Goal: Find specific page/section: Find specific page/section

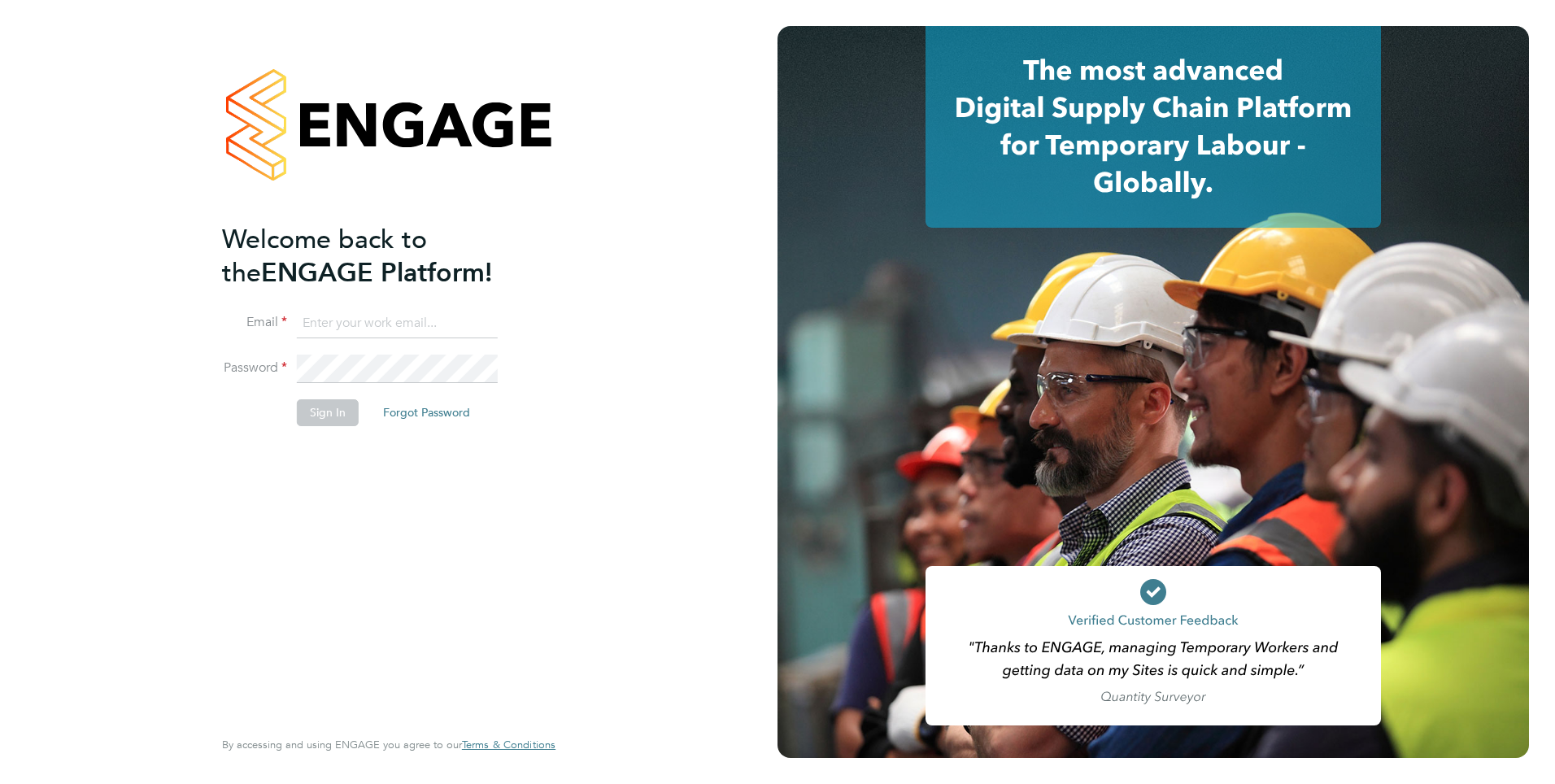
type input "[PERSON_NAME][EMAIL_ADDRESS][PERSON_NAME][DOMAIN_NAME]"
click at [334, 412] on button "Sign In" at bounding box center [328, 412] width 62 height 26
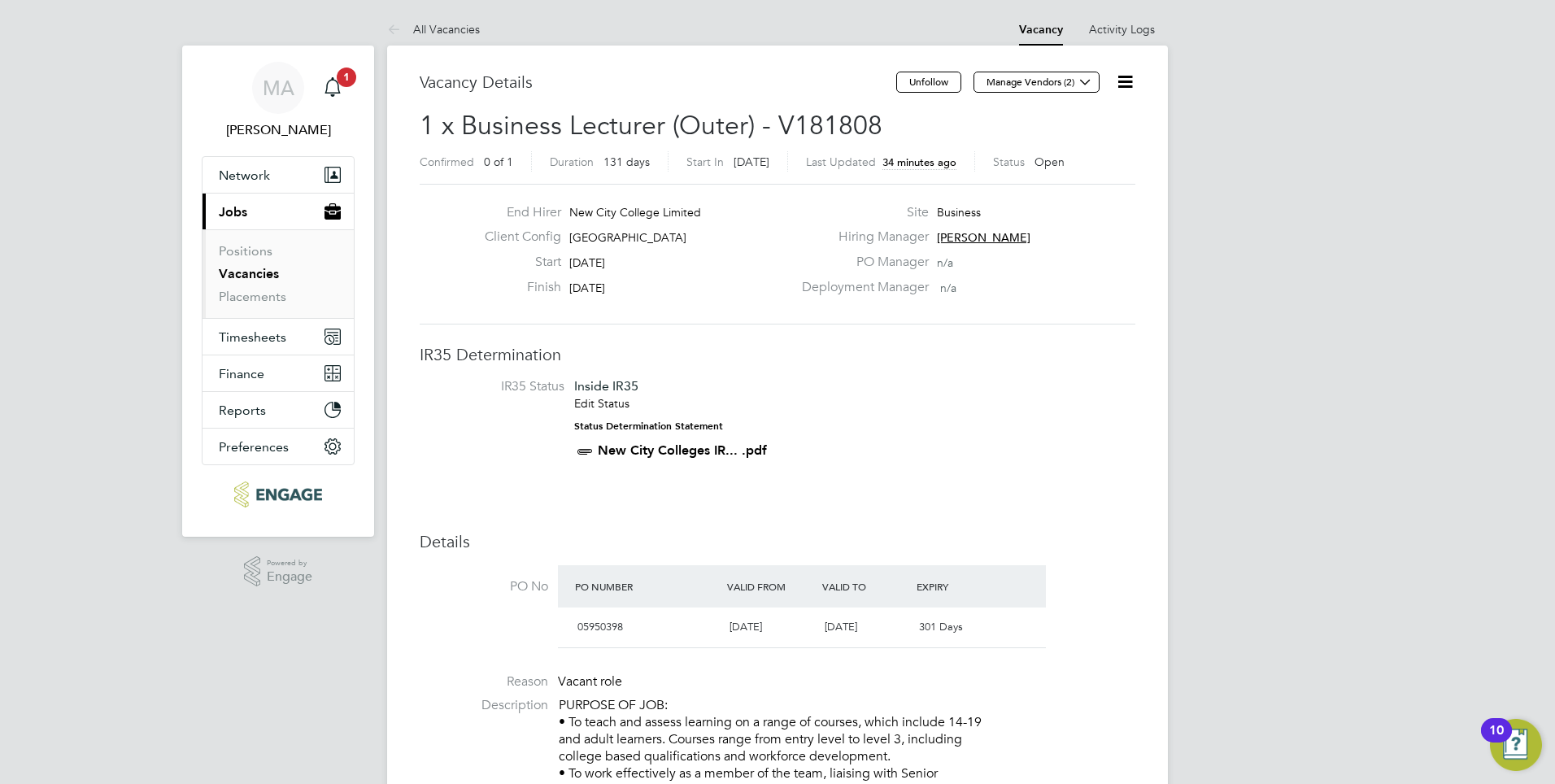
click at [245, 271] on link "Vacancies" at bounding box center [248, 274] width 60 height 16
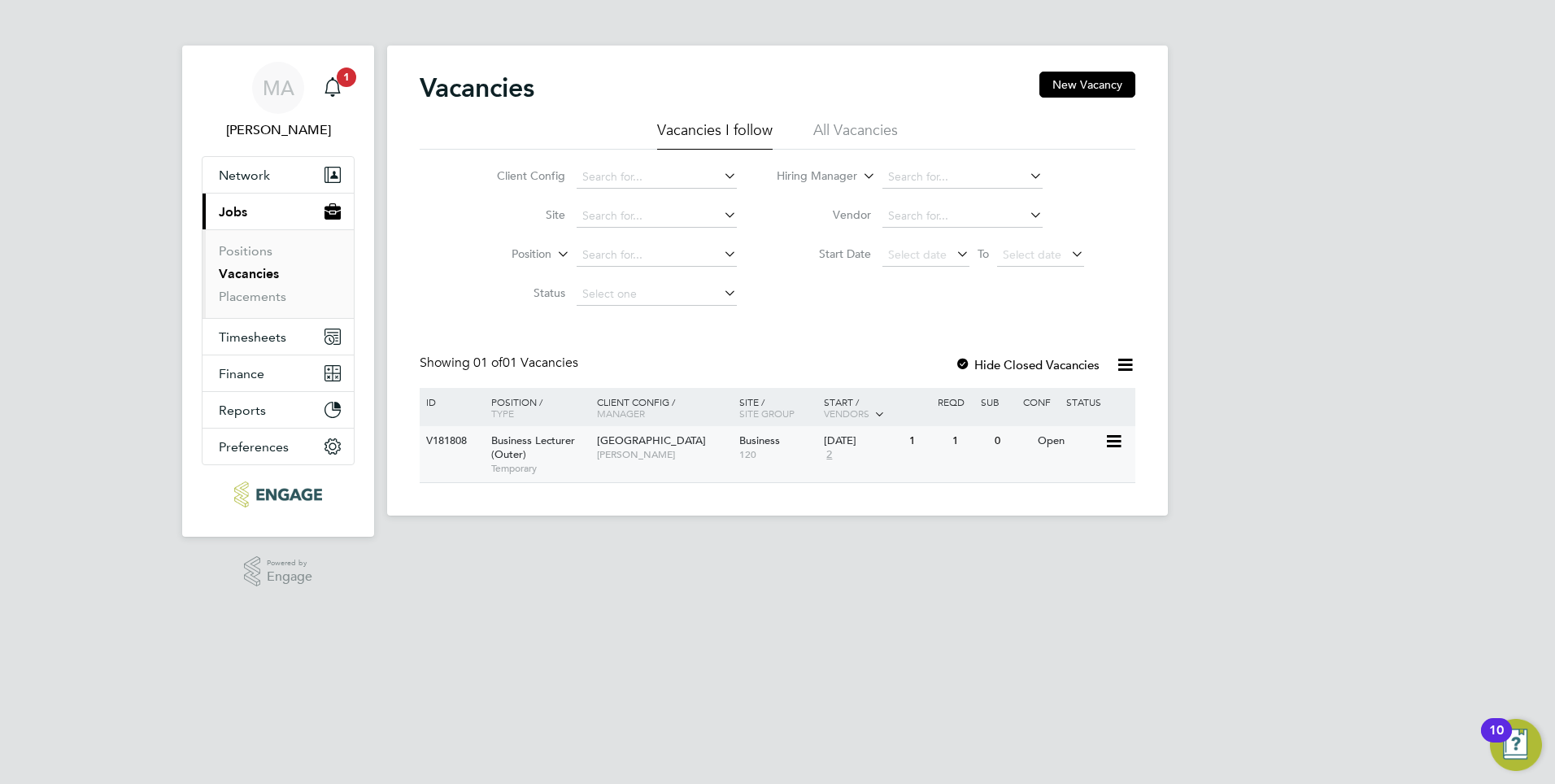
click at [443, 444] on div "V181808" at bounding box center [450, 441] width 57 height 30
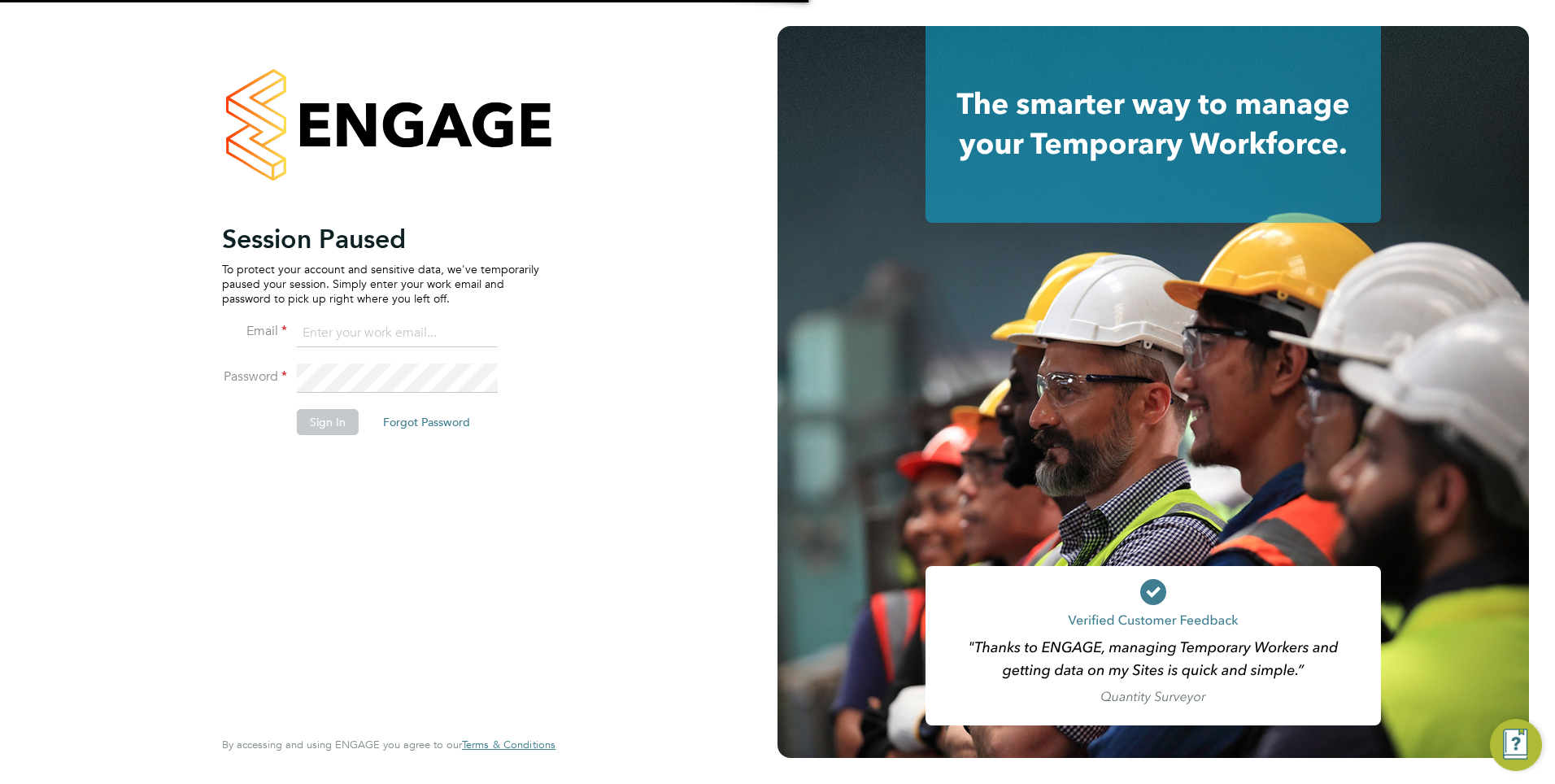
type input "[PERSON_NAME][EMAIL_ADDRESS][PERSON_NAME][DOMAIN_NAME]"
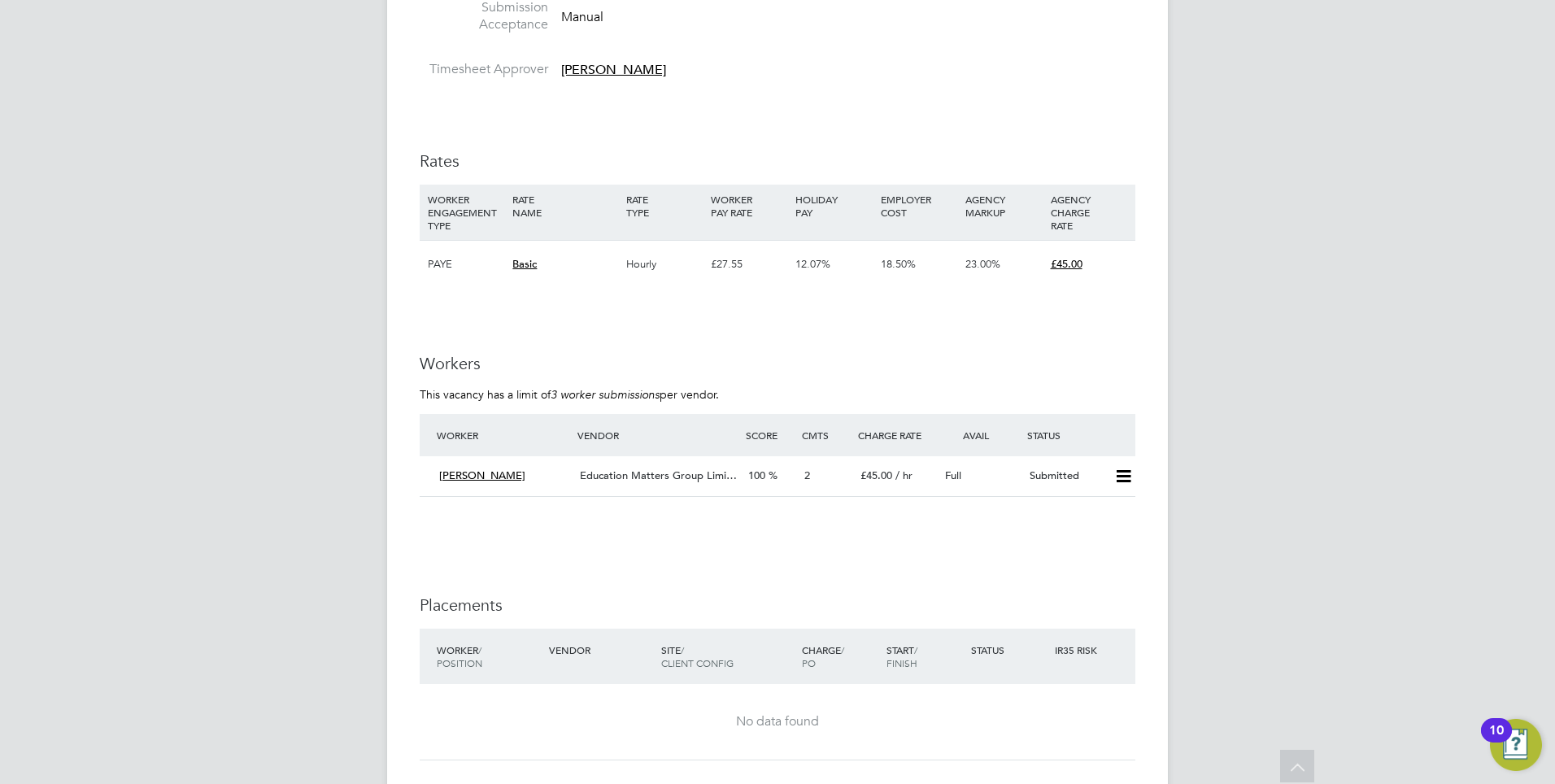
scroll to position [2154, 0]
